Goal: Task Accomplishment & Management: Use online tool/utility

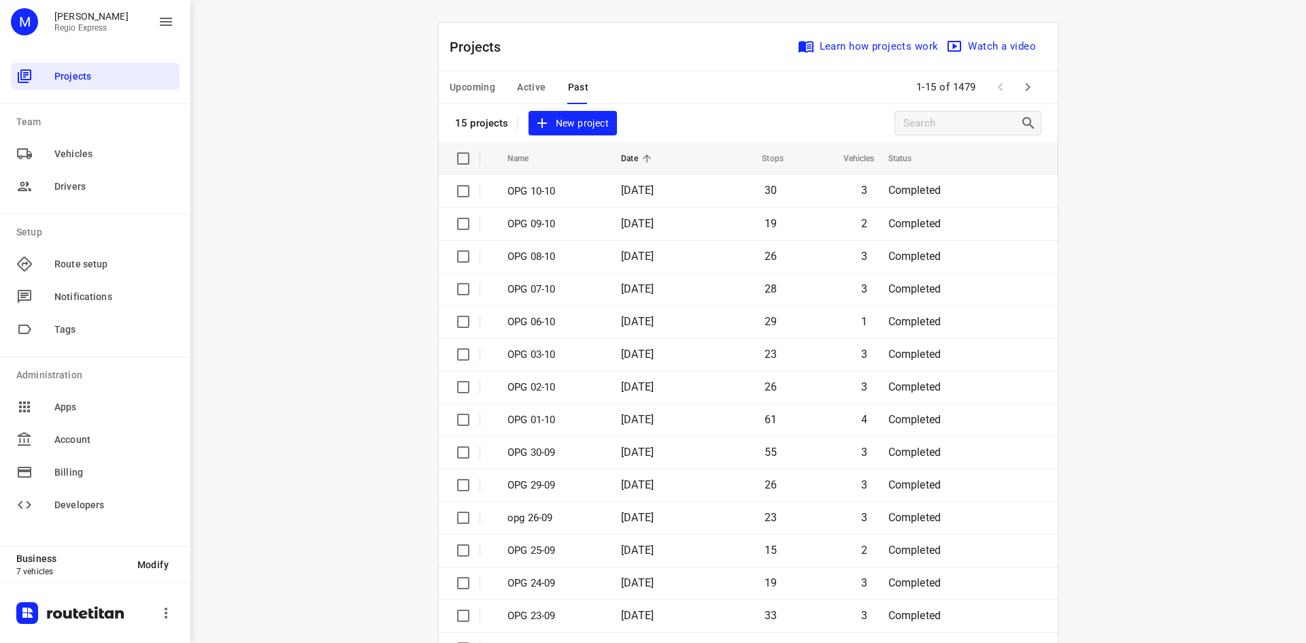
click at [462, 86] on span "Upcoming" at bounding box center [473, 87] width 46 height 17
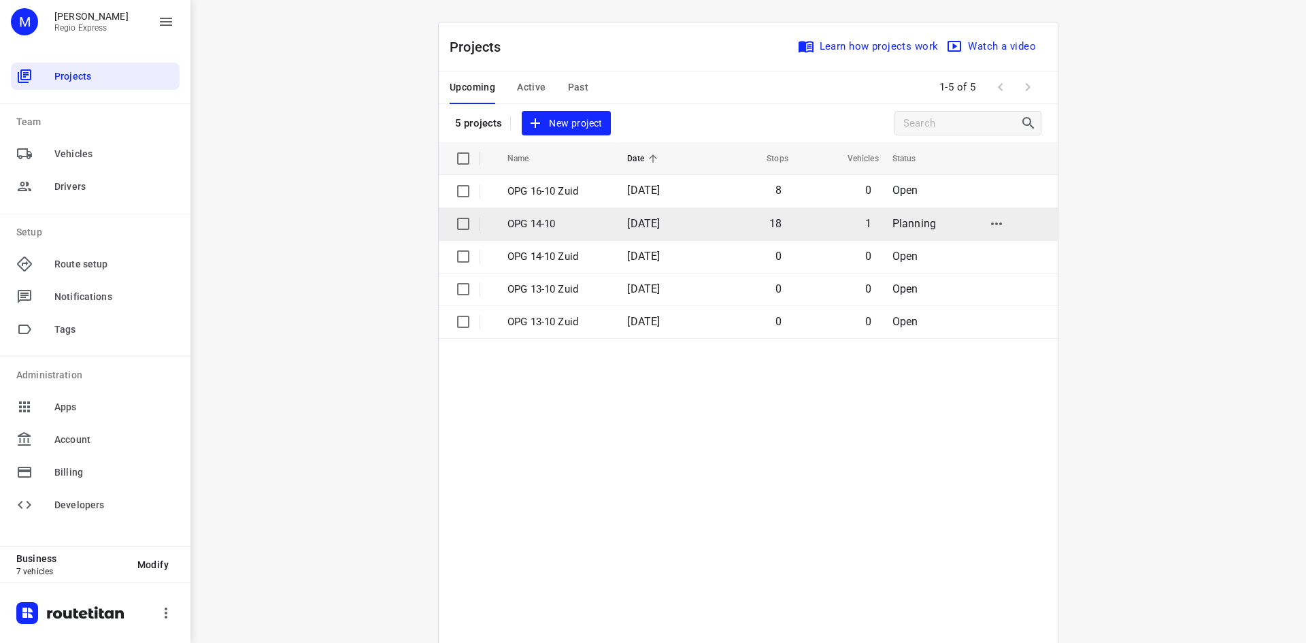
click at [594, 226] on p "OPG 14-10" at bounding box center [557, 224] width 99 height 16
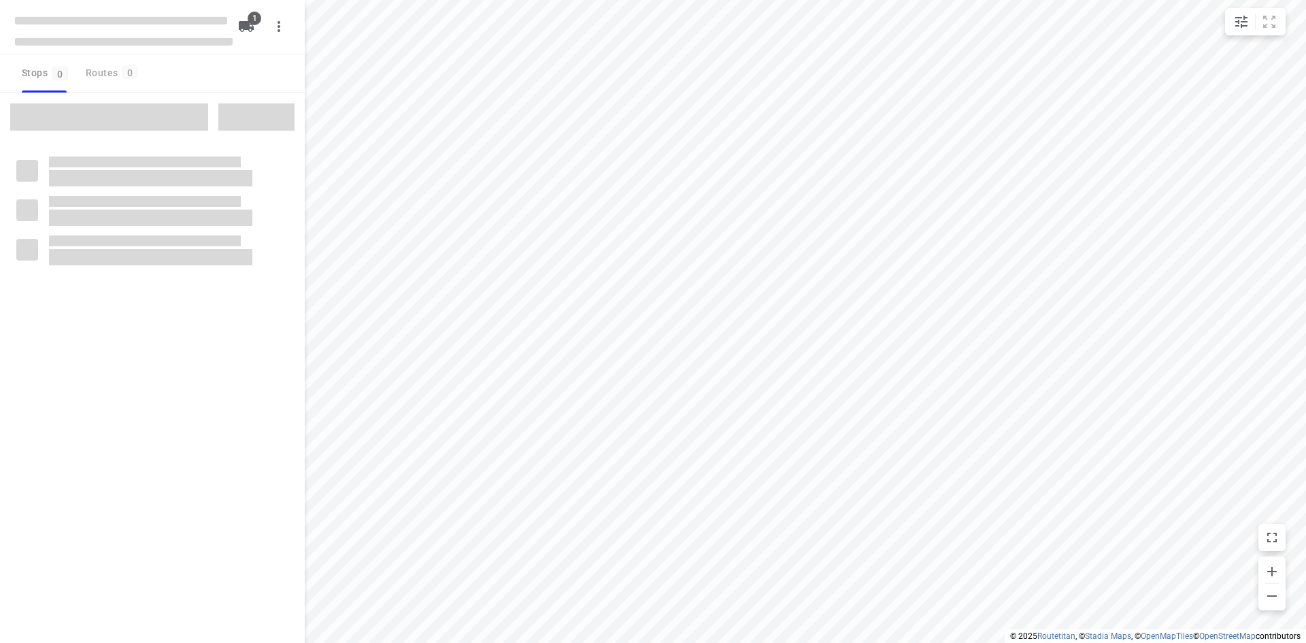
type input "distance"
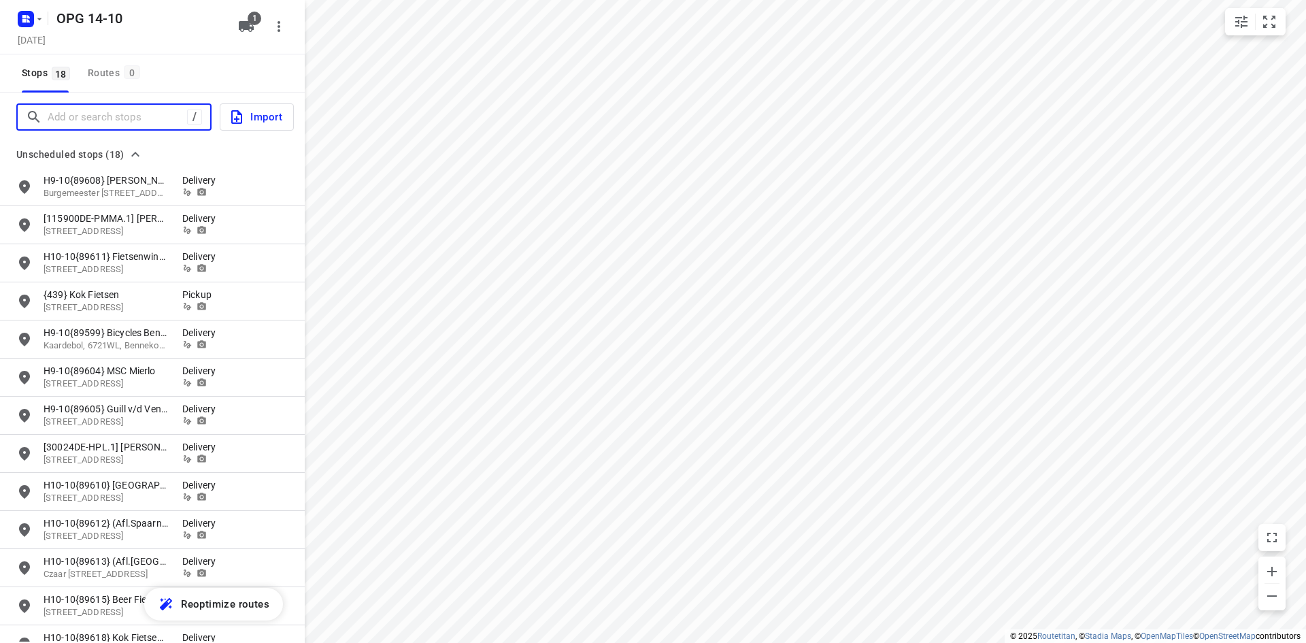
click at [165, 124] on input "Add or search stops" at bounding box center [117, 117] width 139 height 21
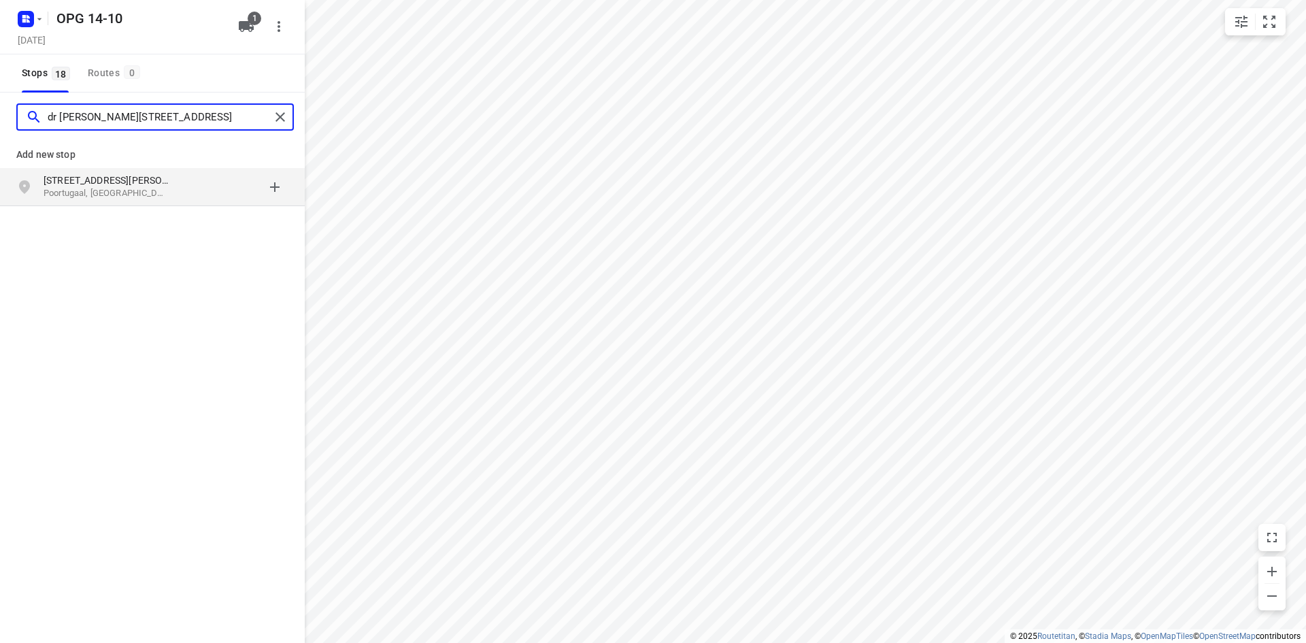
type input "dr [PERSON_NAME][STREET_ADDRESS]"
click at [150, 189] on p "Poortugaal, [GEOGRAPHIC_DATA]" at bounding box center [106, 193] width 125 height 13
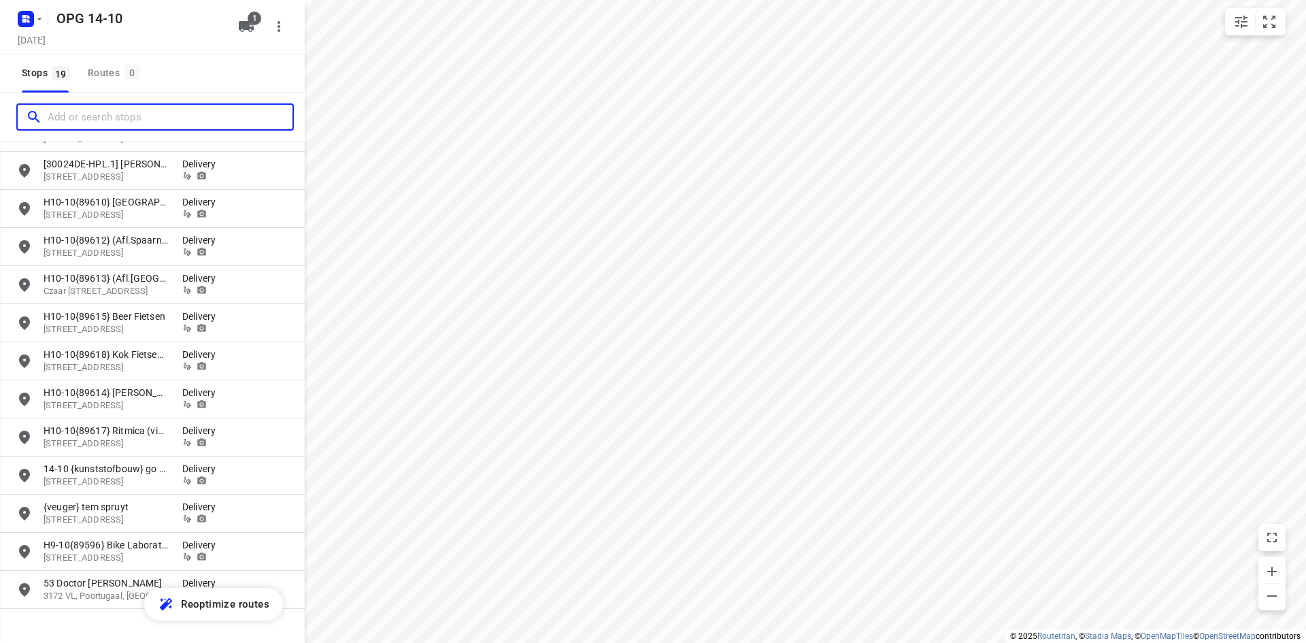
scroll to position [318, 0]
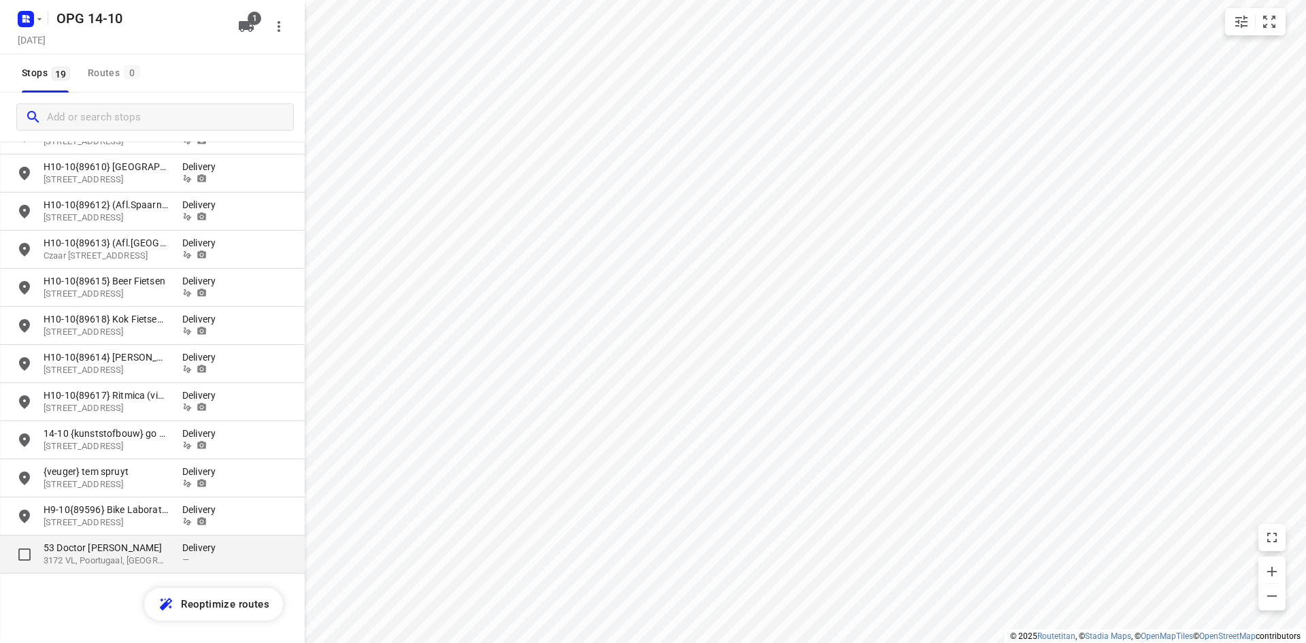
click at [90, 559] on p "3172 VL, Poortugaal, [GEOGRAPHIC_DATA]" at bounding box center [106, 561] width 125 height 13
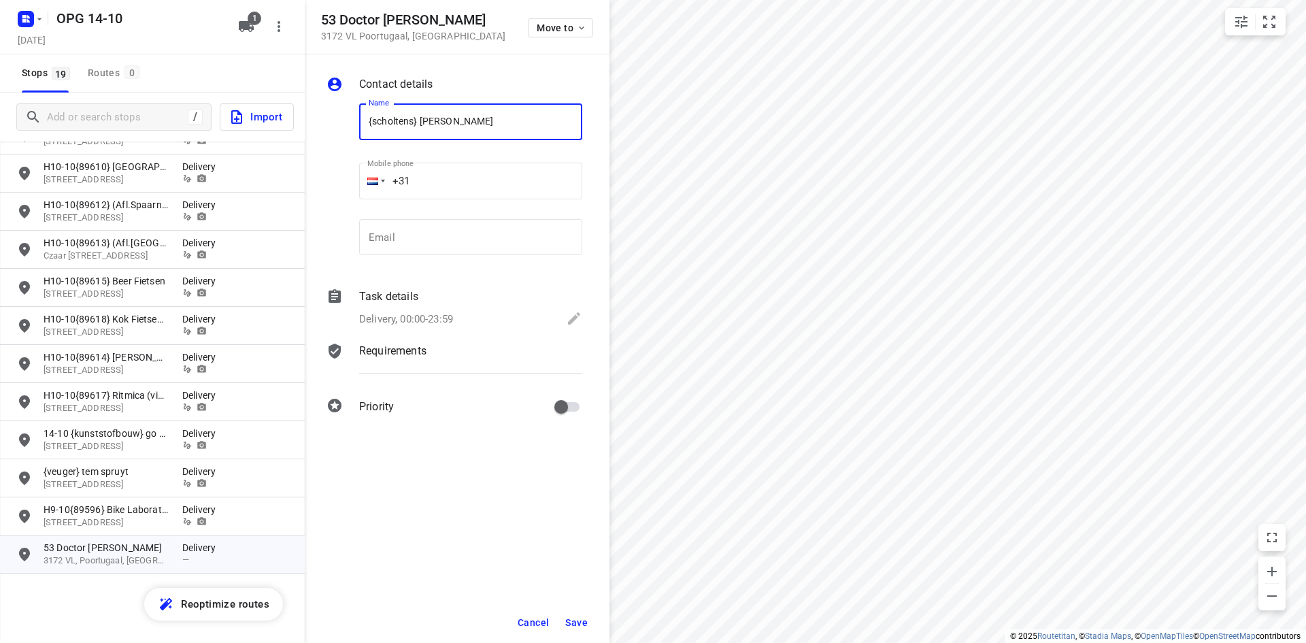
type input "{scholtens} [PERSON_NAME]"
type input "[PHONE_NUMBER]"
click at [444, 226] on input "email" at bounding box center [470, 237] width 223 height 37
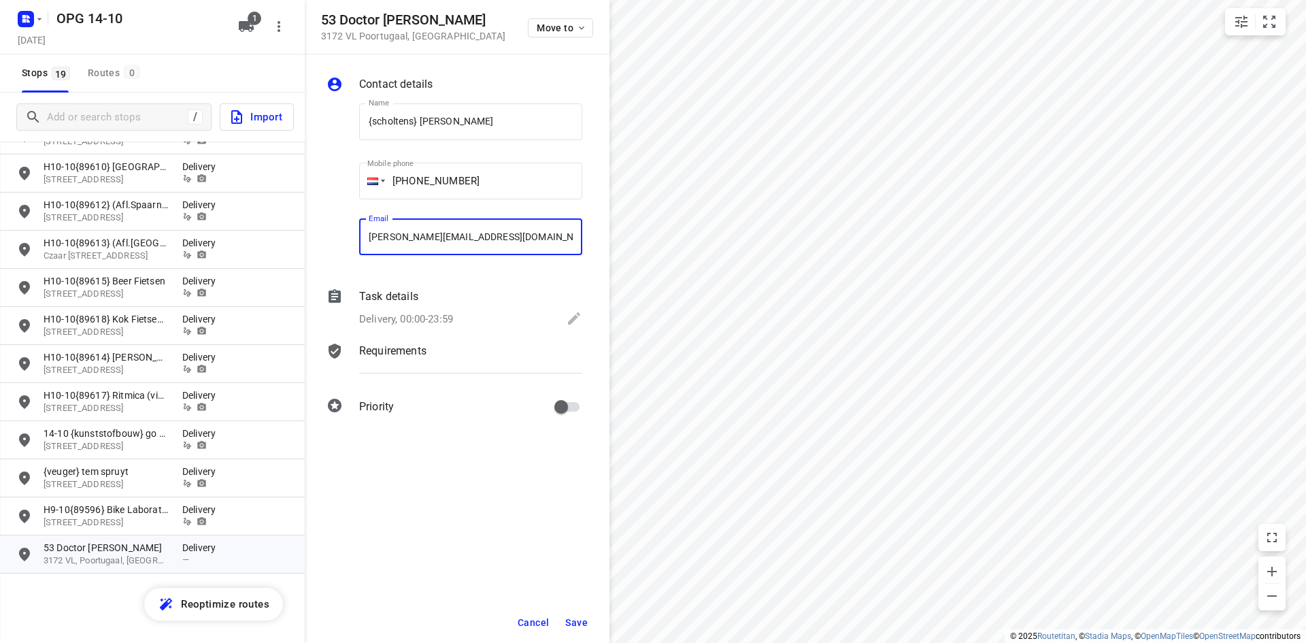
type input "[PERSON_NAME][EMAIL_ADDRESS][DOMAIN_NAME]"
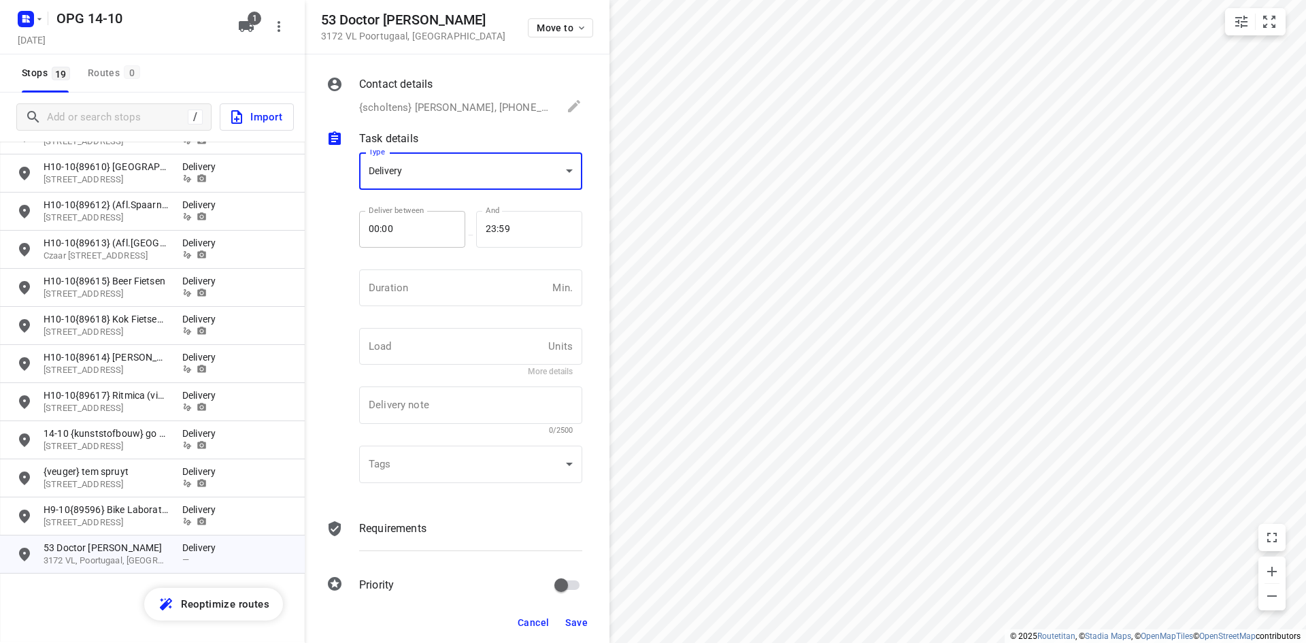
scroll to position [5, 0]
click at [442, 266] on div "Deliver between 00:00 Deliver between" at bounding box center [412, 240] width 106 height 59
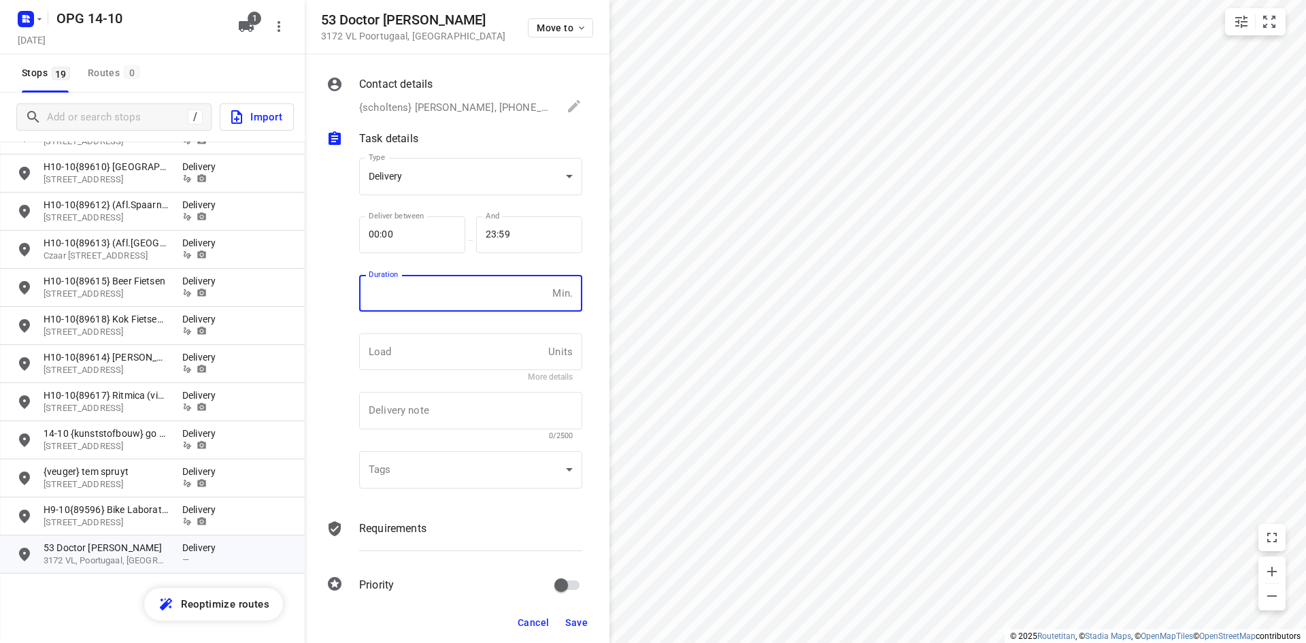
click at [440, 290] on input "number" at bounding box center [453, 293] width 188 height 37
type input "10"
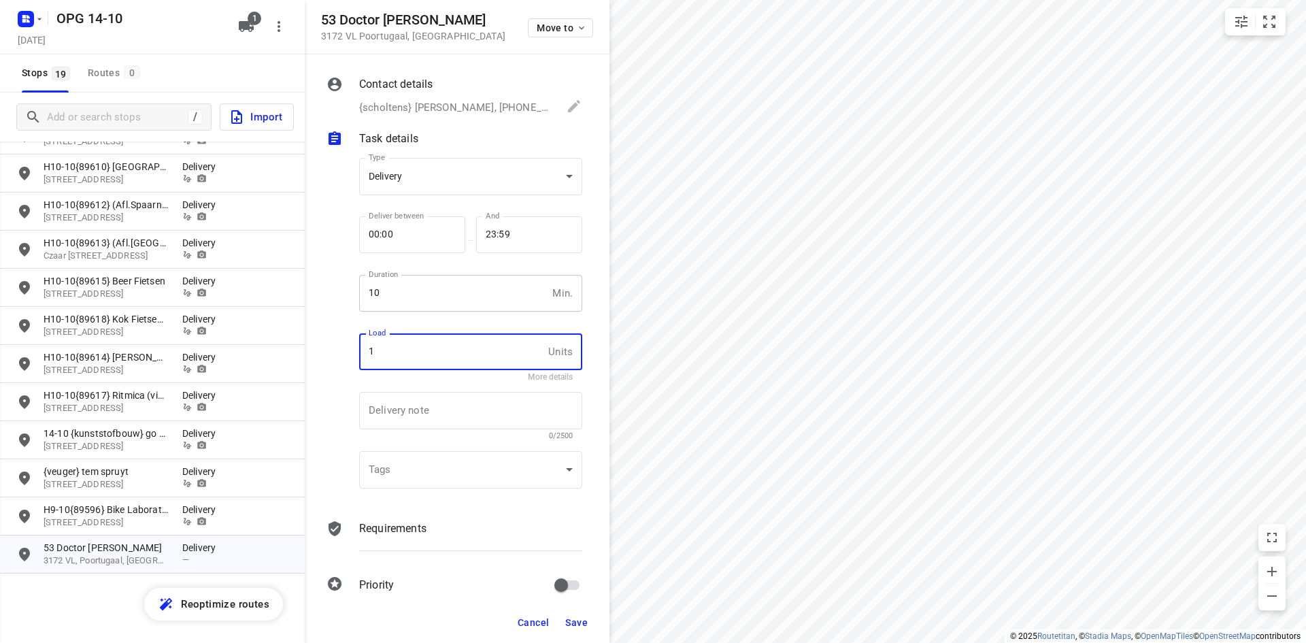
type input "1"
click at [376, 514] on div "Contact details {scholtens} [PERSON_NAME], [PHONE_NUMBER], [PERSON_NAME][EMAIL_…" at bounding box center [457, 328] width 305 height 548
click at [380, 520] on p "Requirements" at bounding box center [392, 528] width 67 height 16
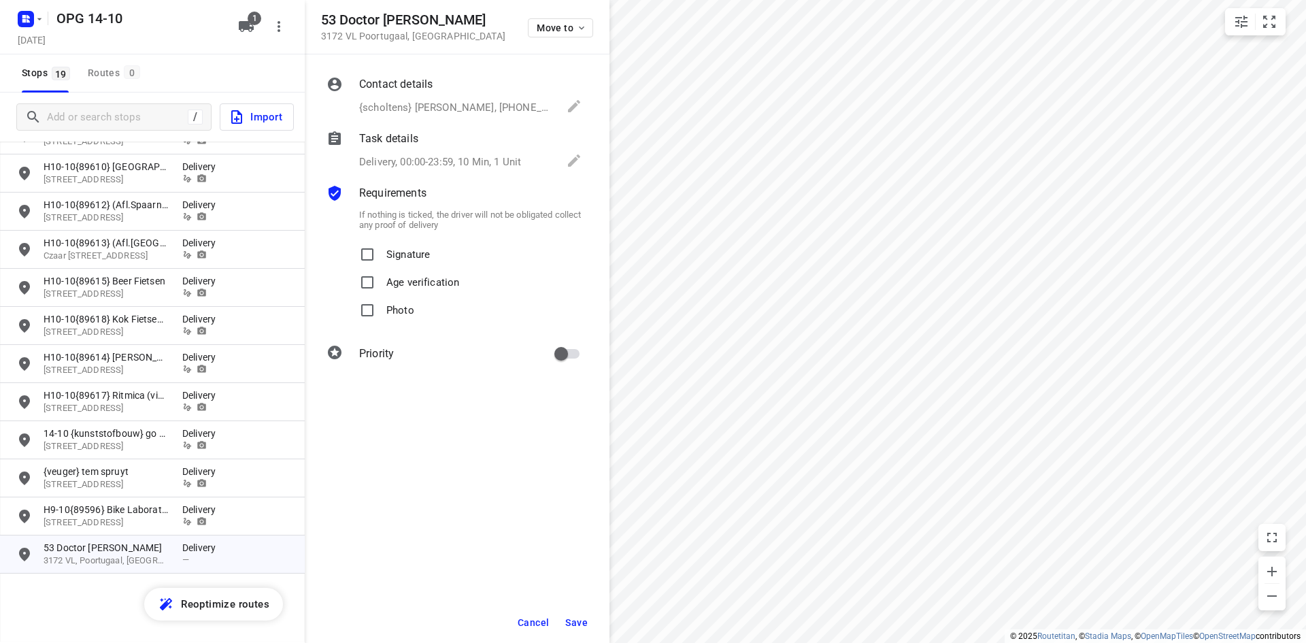
click at [383, 239] on div "If nothing is ticked, the driver will not be obligated collect any proof of del…" at bounding box center [471, 264] width 229 height 126
click at [375, 258] on input "Signature" at bounding box center [367, 254] width 27 height 27
checkbox input "true"
click at [369, 308] on input "Photo" at bounding box center [367, 310] width 27 height 27
checkbox input "true"
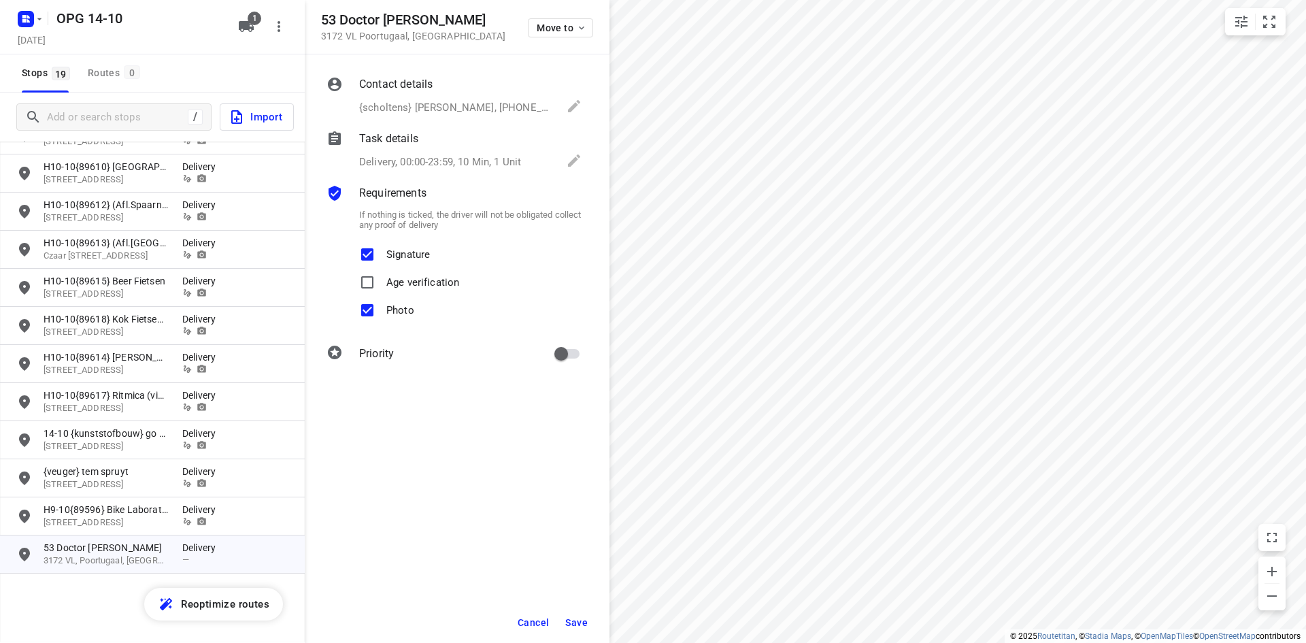
click at [560, 615] on div "Cancel Save" at bounding box center [457, 622] width 305 height 41
click at [561, 616] on button "Save" at bounding box center [576, 622] width 33 height 24
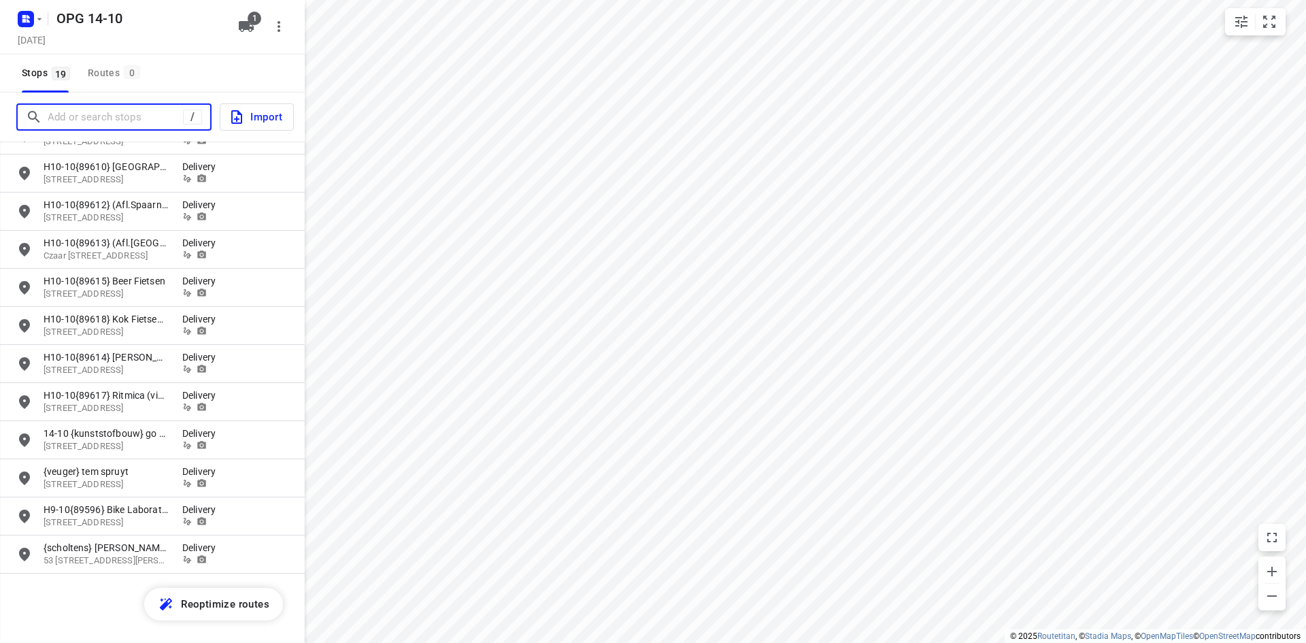
click at [178, 118] on input "Add or search stops" at bounding box center [115, 117] width 135 height 21
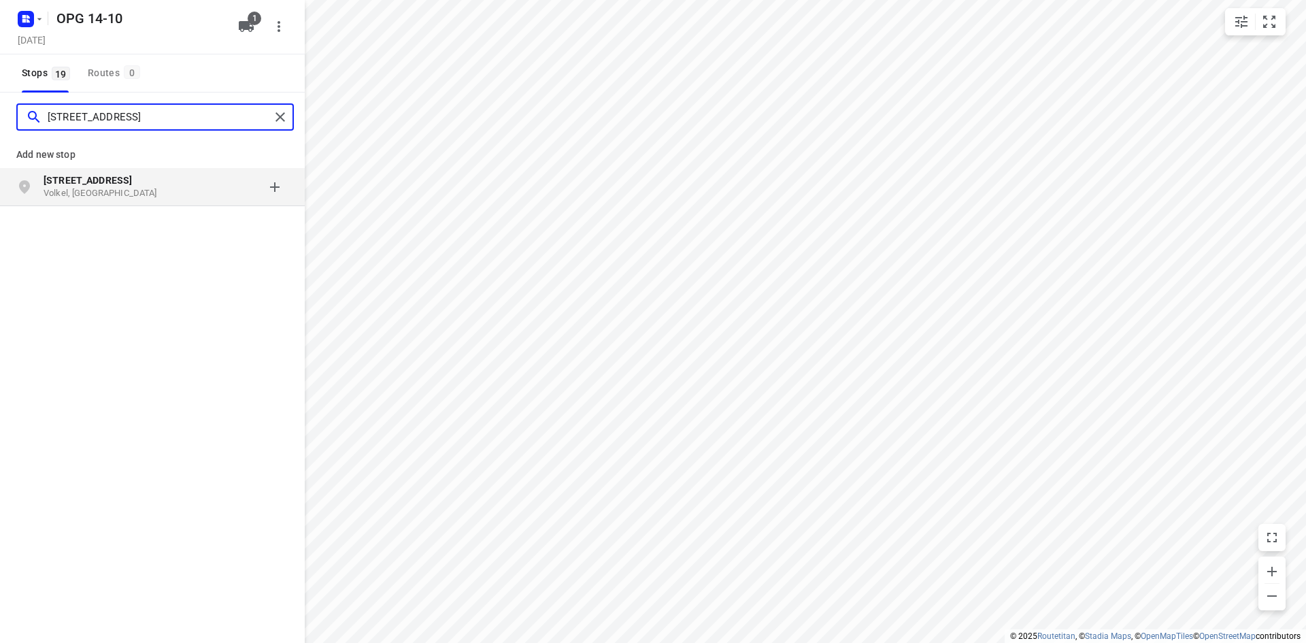
type input "[STREET_ADDRESS]"
click at [173, 188] on div "[STREET_ADDRESS]" at bounding box center [113, 186] width 139 height 27
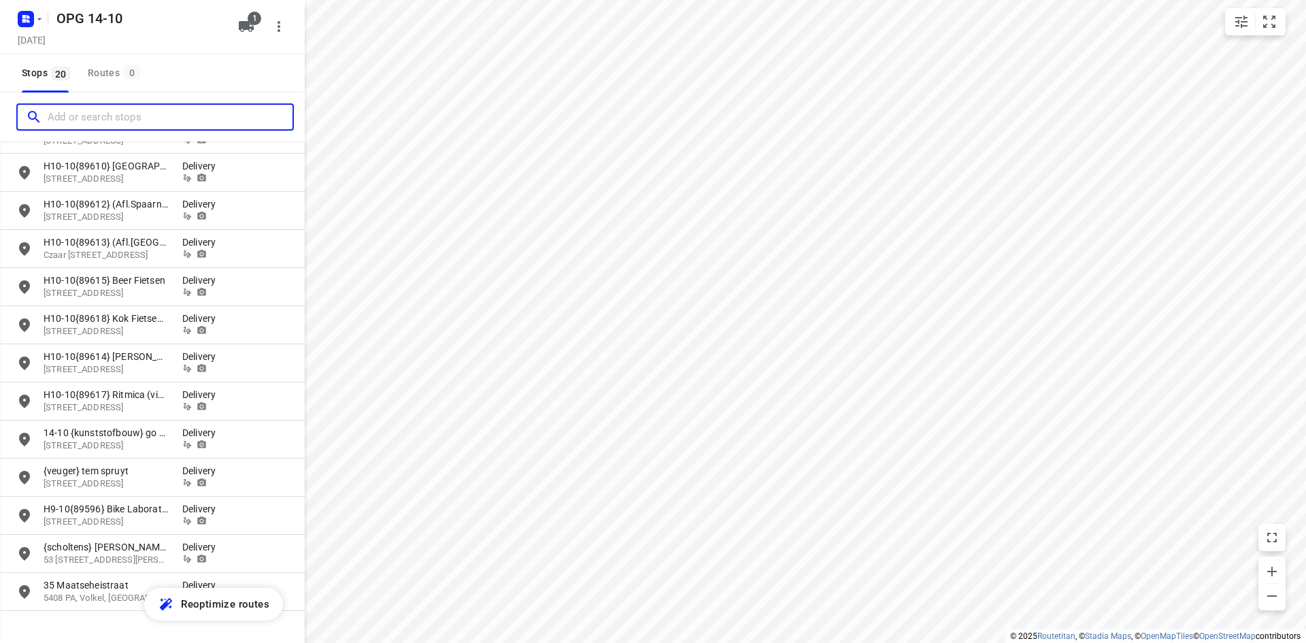
scroll to position [357, 0]
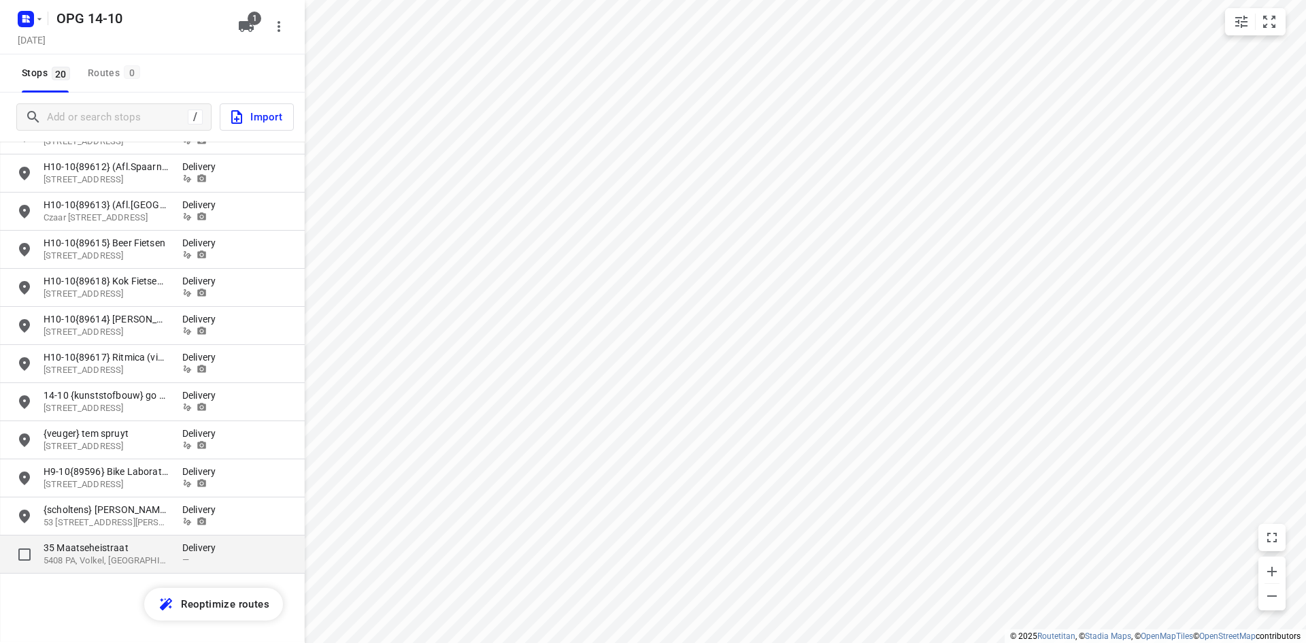
click at [161, 560] on p "5408 PA, Volkel, [GEOGRAPHIC_DATA]" at bounding box center [106, 561] width 125 height 13
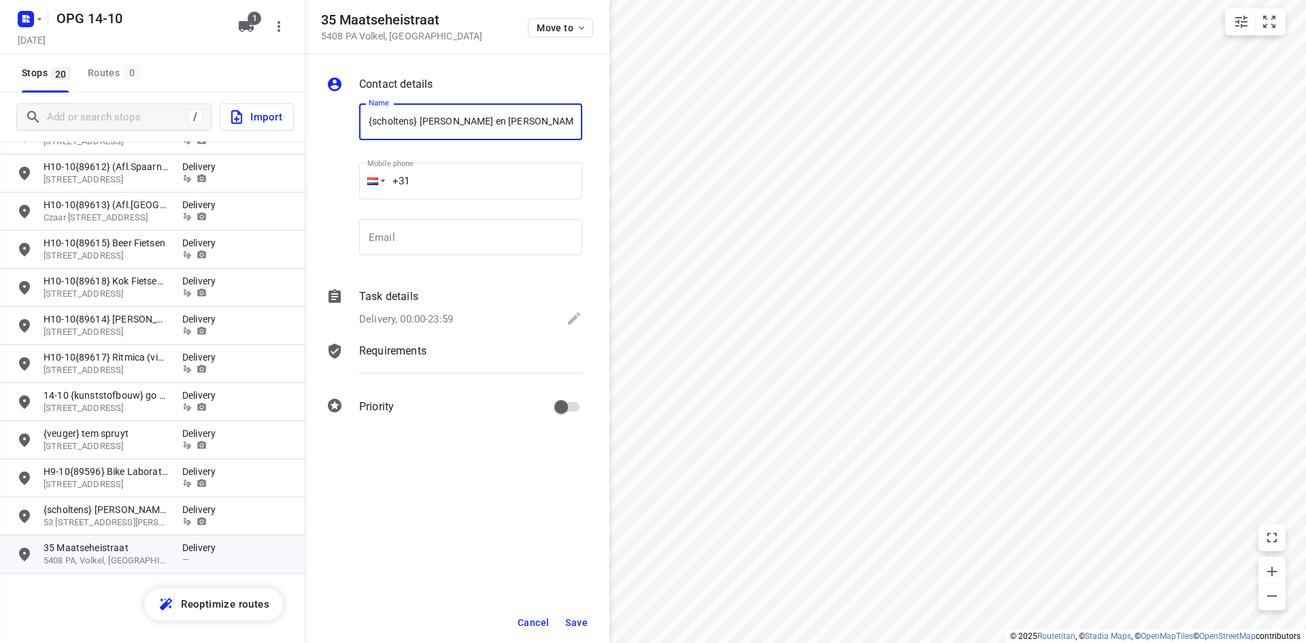
type input "{scholtens} [PERSON_NAME] en [PERSON_NAME]"
type input "[PHONE_NUMBER]"
click at [401, 301] on p "Task details" at bounding box center [388, 296] width 59 height 16
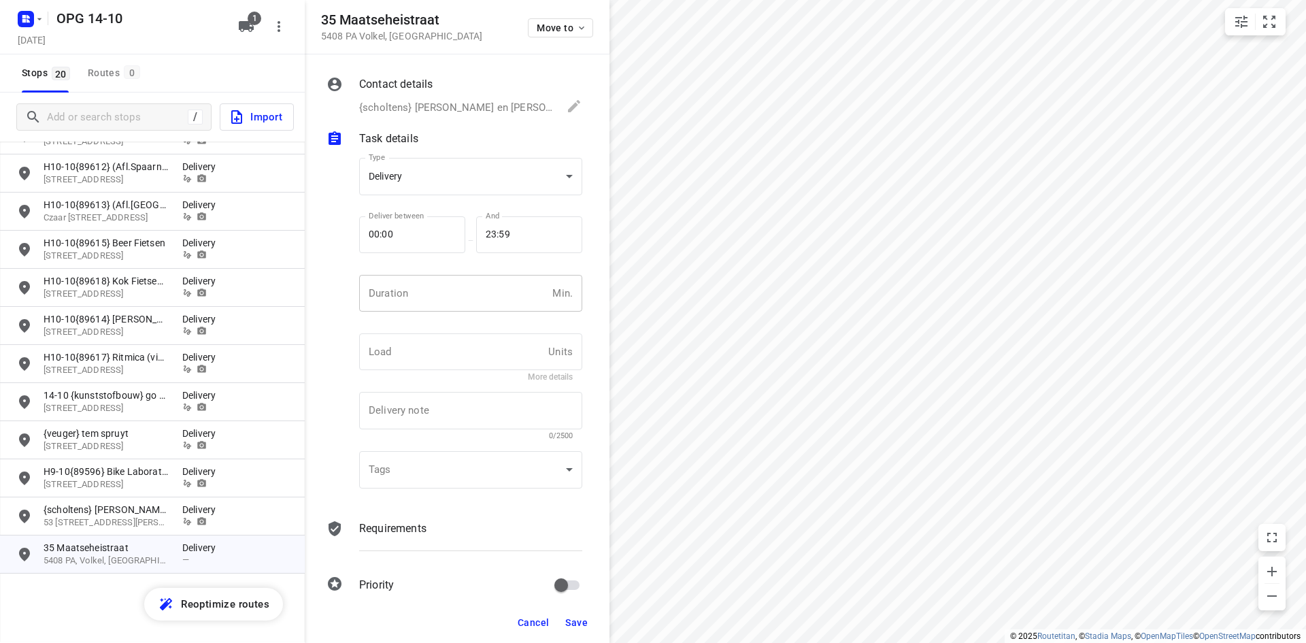
click at [420, 281] on input "number" at bounding box center [453, 293] width 188 height 37
type input "10"
type input "1"
click at [413, 529] on p "Requirements" at bounding box center [392, 528] width 67 height 16
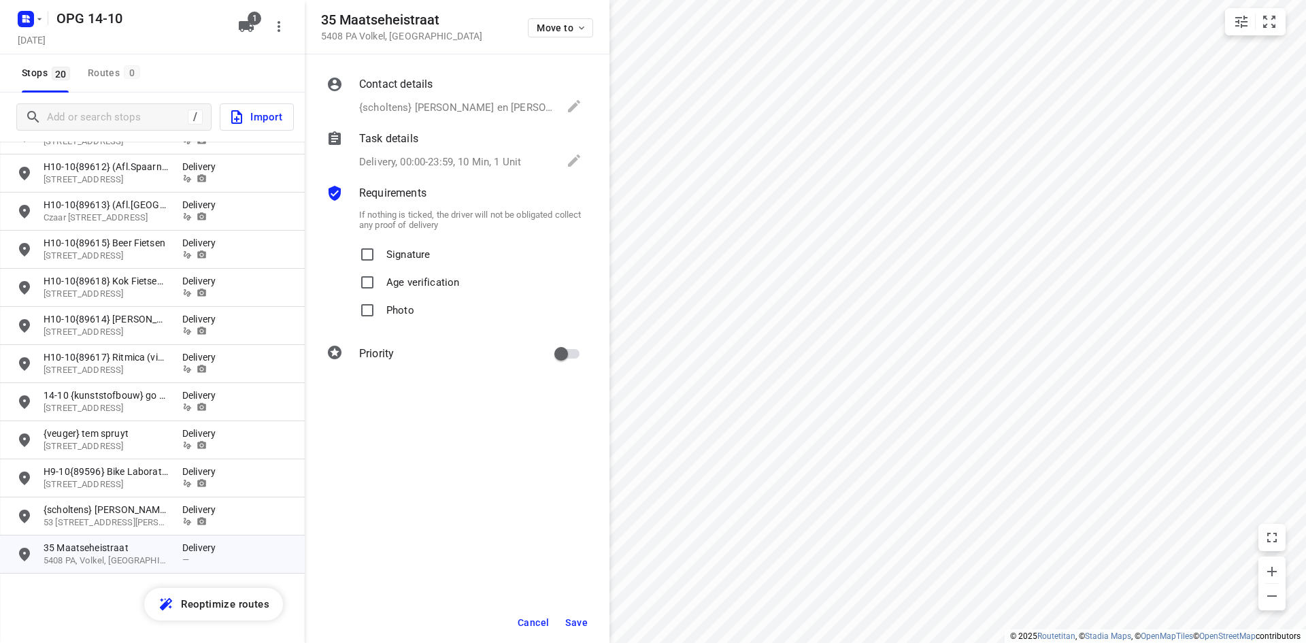
click at [417, 246] on p "Signature" at bounding box center [408, 251] width 44 height 20
click at [381, 246] on input "Signature" at bounding box center [367, 254] width 27 height 27
checkbox input "true"
click at [391, 317] on span "Photo" at bounding box center [400, 311] width 28 height 28
click at [381, 317] on input "Photo" at bounding box center [367, 310] width 27 height 27
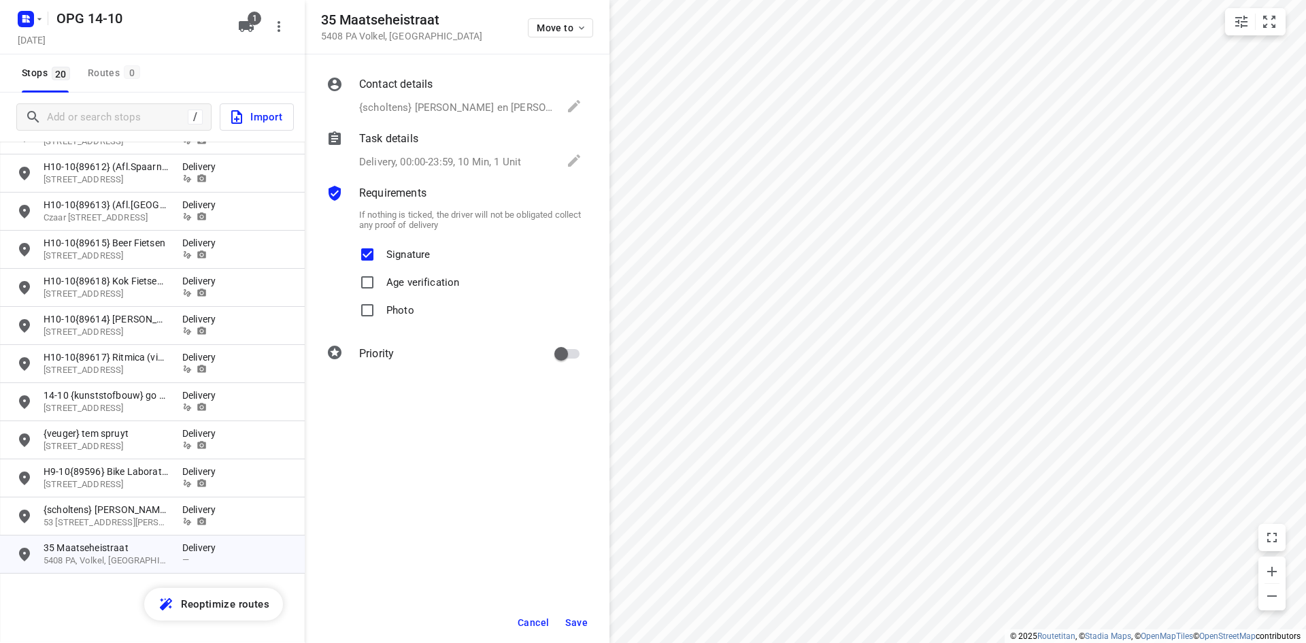
checkbox input "true"
click at [578, 620] on span "Save" at bounding box center [576, 622] width 22 height 11
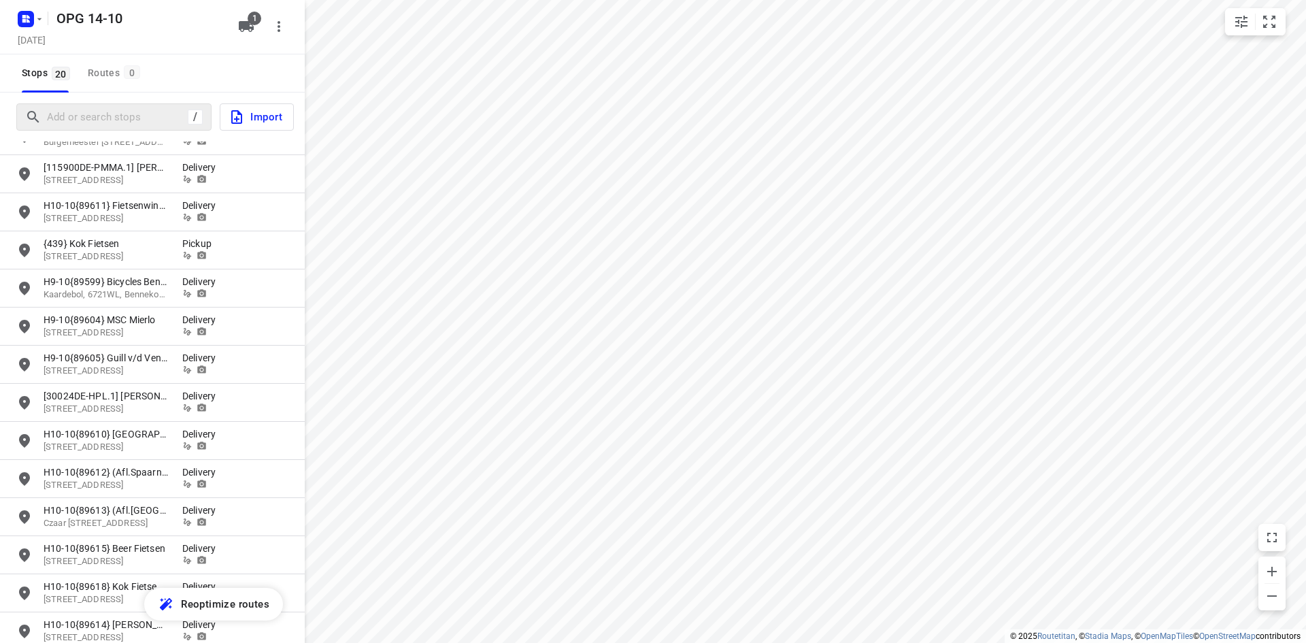
scroll to position [0, 0]
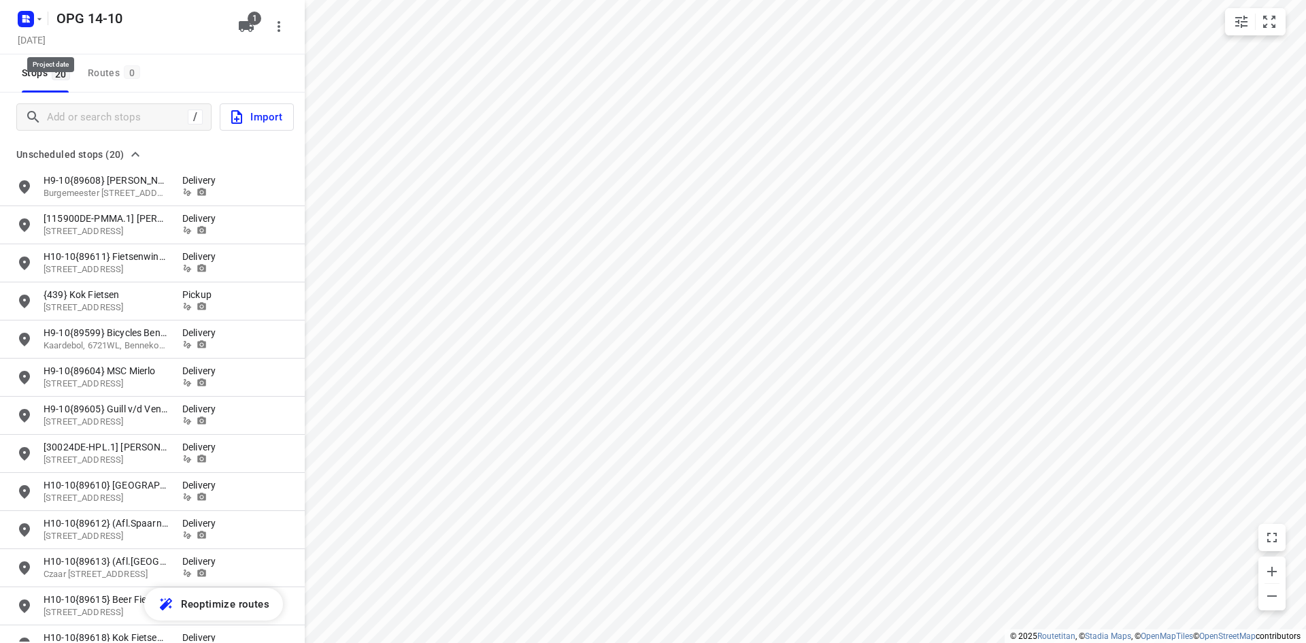
click at [44, 27] on div at bounding box center [28, 18] width 33 height 27
click at [27, 18] on icon "button" at bounding box center [26, 19] width 22 height 22
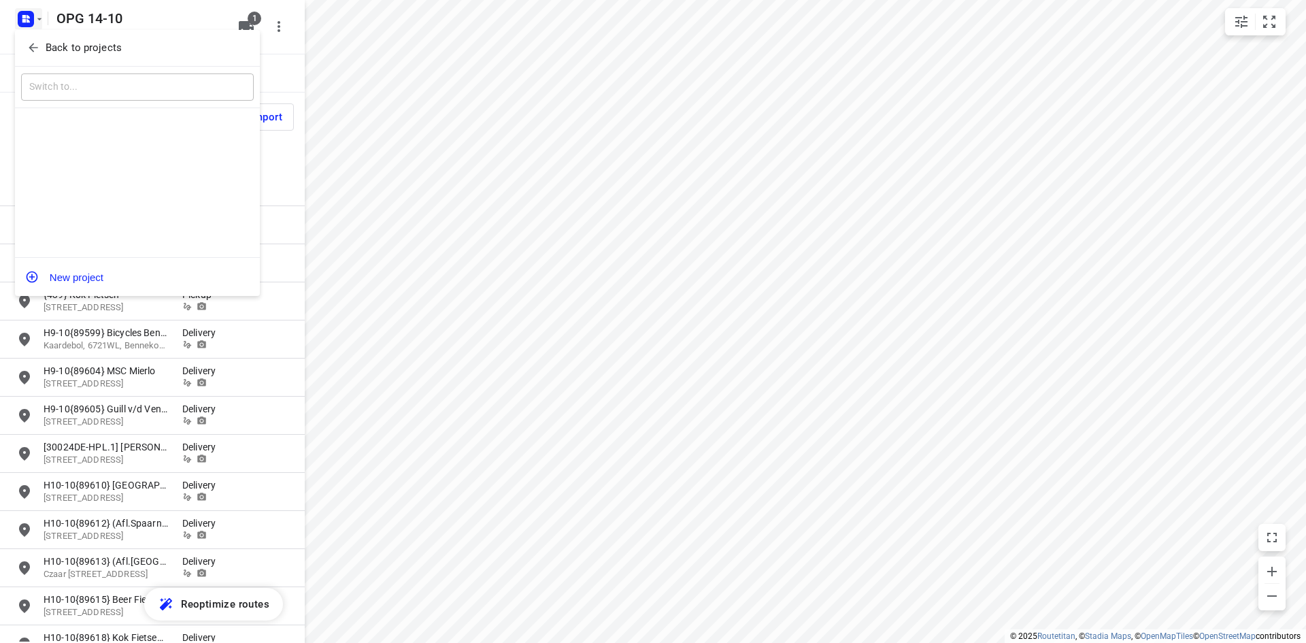
click at [33, 40] on span "Back to projects" at bounding box center [138, 48] width 222 height 16
